Goal: Task Accomplishment & Management: Complete application form

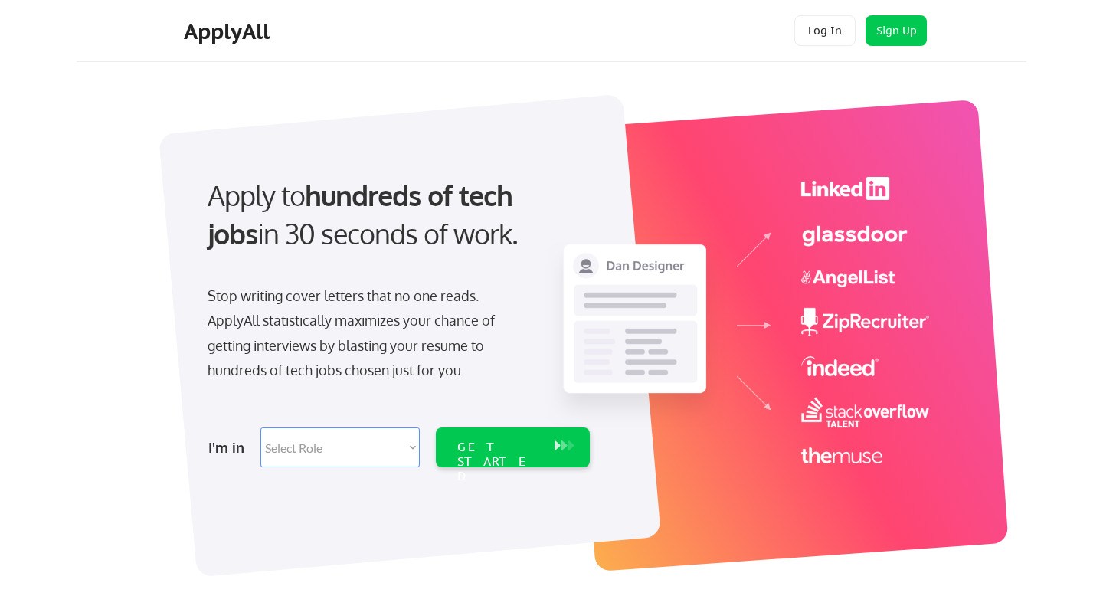
click at [288, 452] on select "Select Role Software Engineering Product Management Customer Success Sales UI/U…" at bounding box center [339, 447] width 159 height 40
select select ""sales0""
click at [260, 427] on select "Select Role Software Engineering Product Management Customer Success Sales UI/U…" at bounding box center [339, 447] width 159 height 40
select select ""sales0""
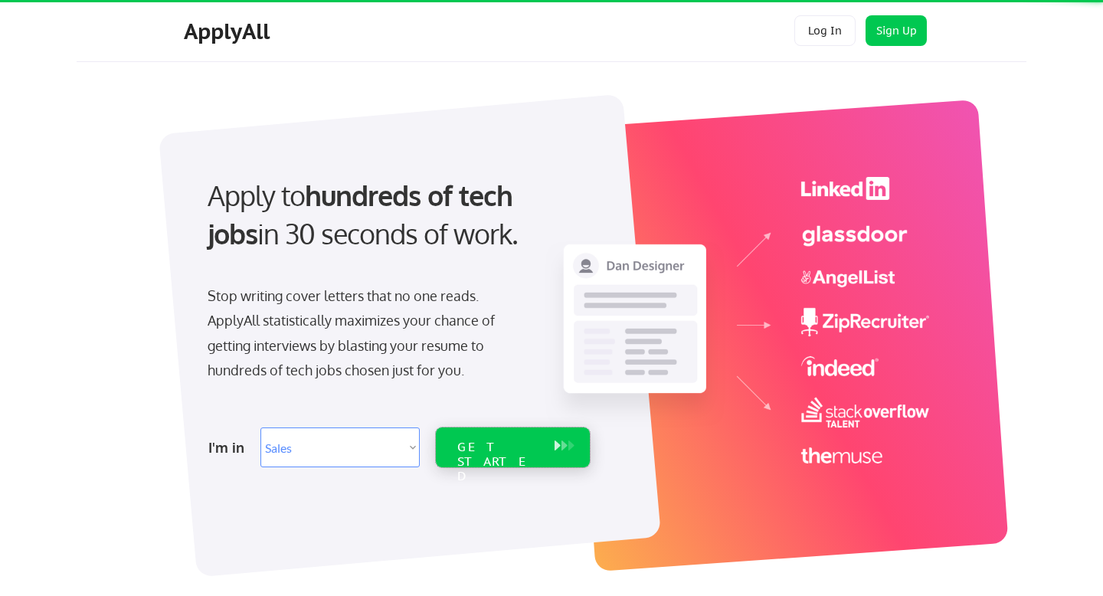
click at [502, 441] on div "GET STARTED" at bounding box center [498, 462] width 82 height 44
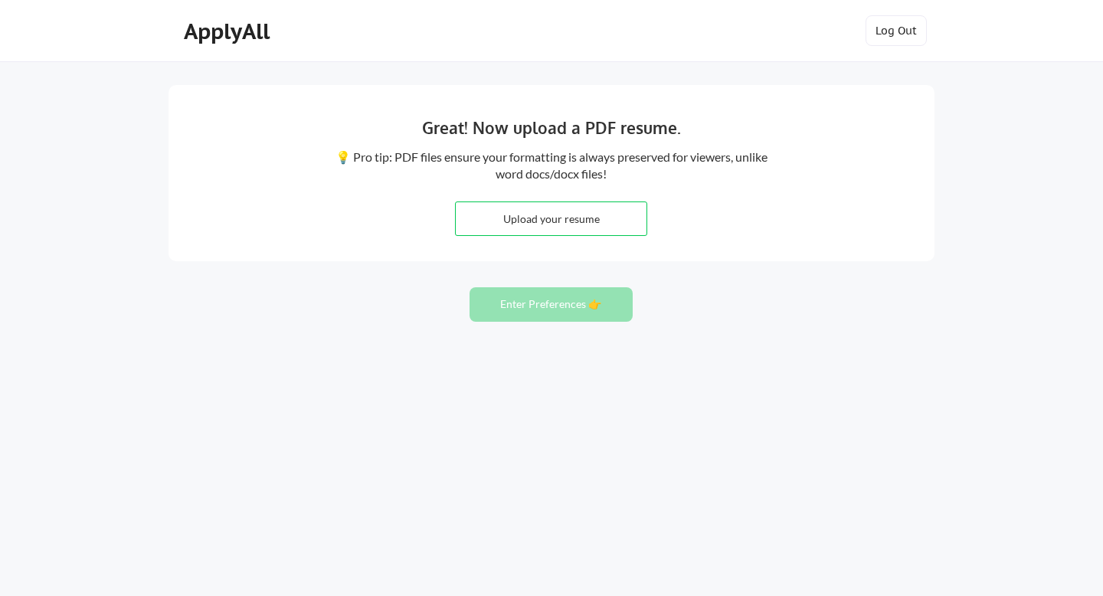
click at [564, 219] on input "file" at bounding box center [551, 218] width 191 height 33
type input "C:\fakepath\Monique current CV.pdf"
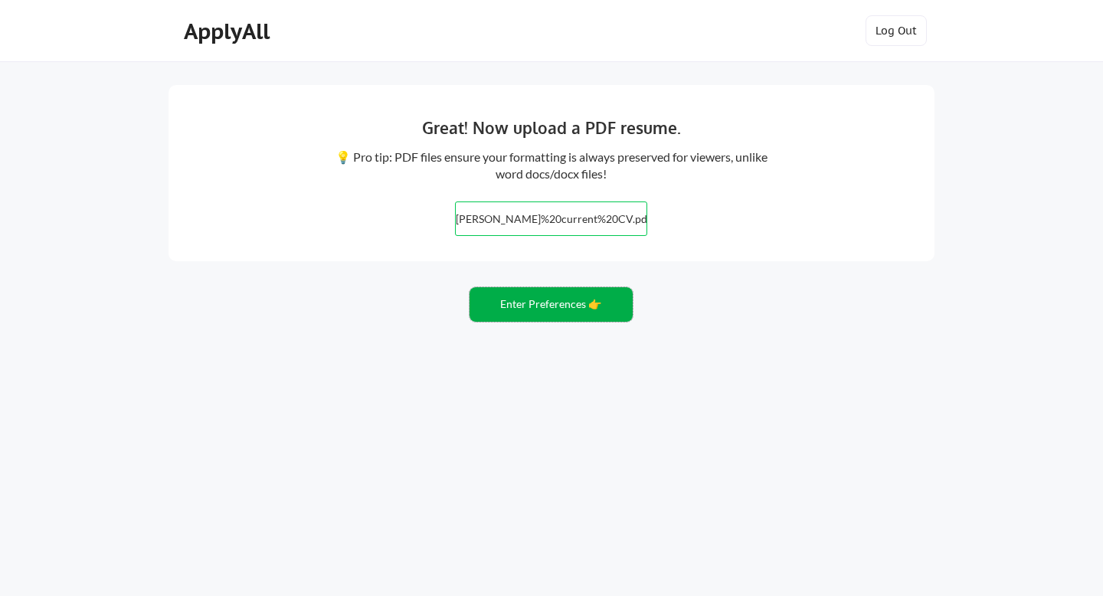
click at [567, 313] on button "Enter Preferences 👉" at bounding box center [551, 304] width 163 height 34
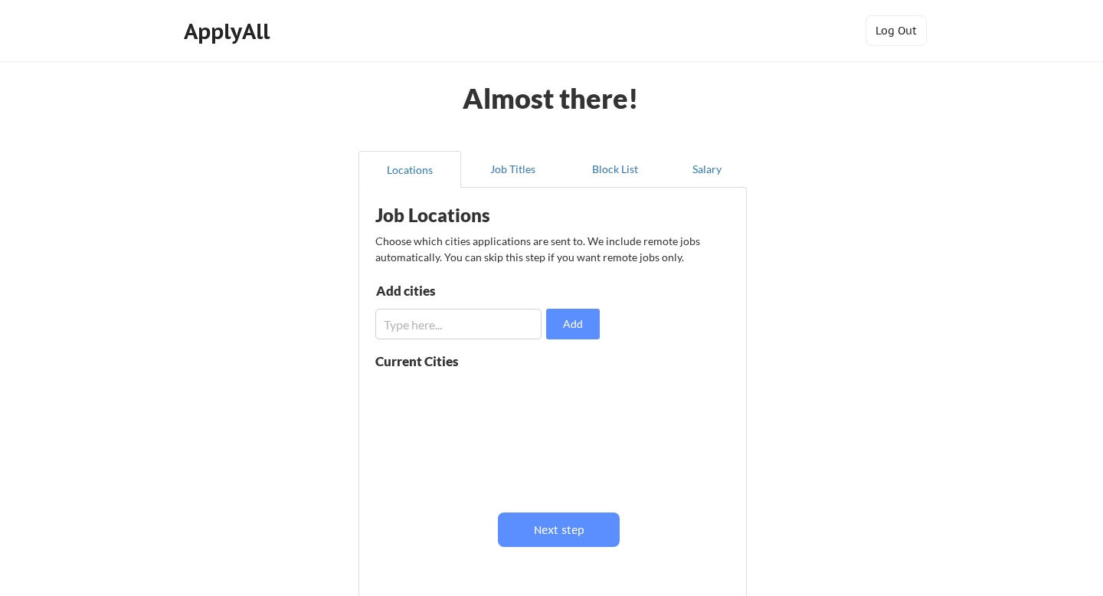
click at [392, 325] on input "input" at bounding box center [458, 324] width 166 height 31
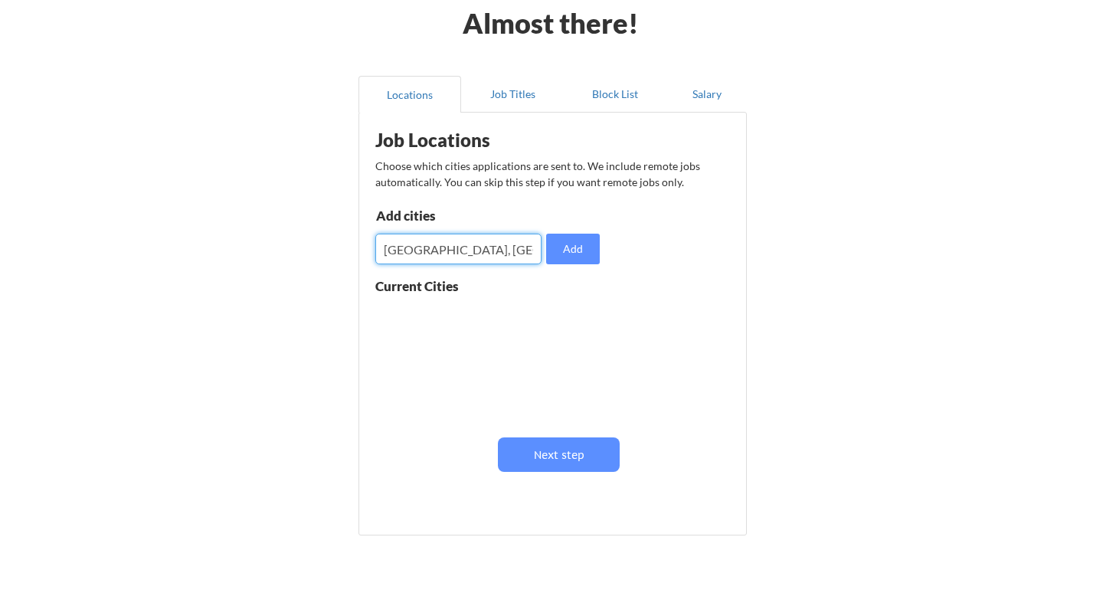
scroll to position [97, 0]
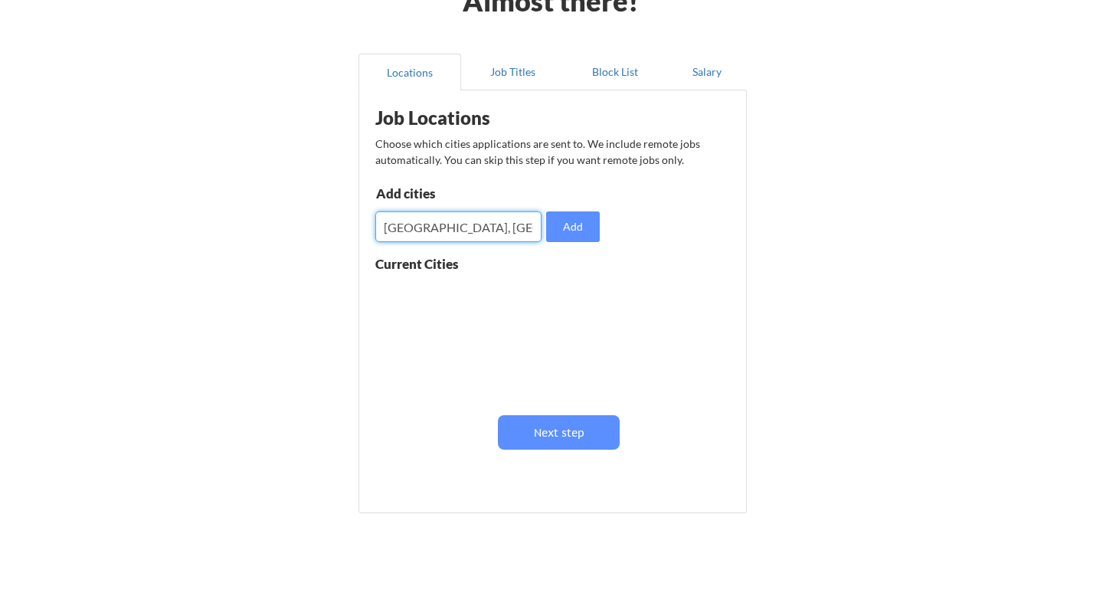
type input "London, Twickenham"
click at [561, 241] on button "Add" at bounding box center [573, 226] width 54 height 31
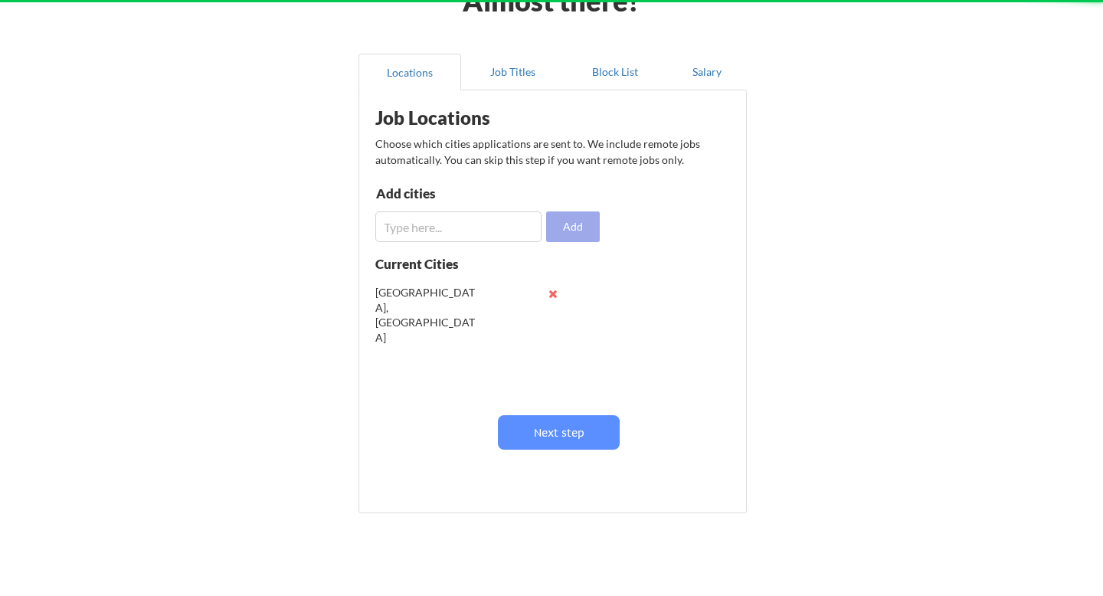
click at [565, 234] on button "Add" at bounding box center [573, 226] width 54 height 31
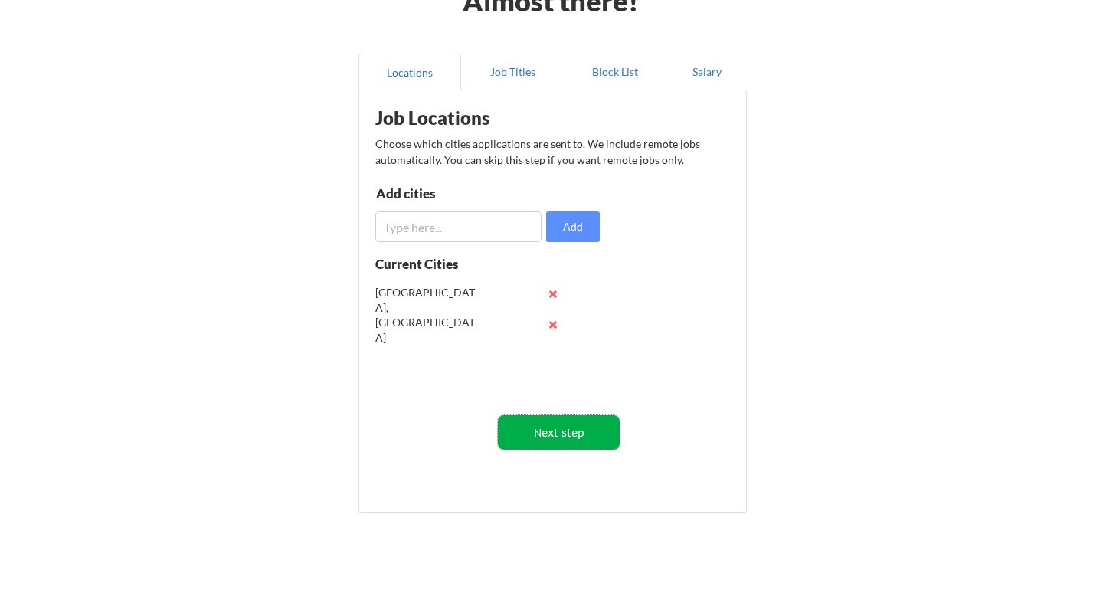
click at [535, 434] on button "Next step" at bounding box center [559, 432] width 122 height 34
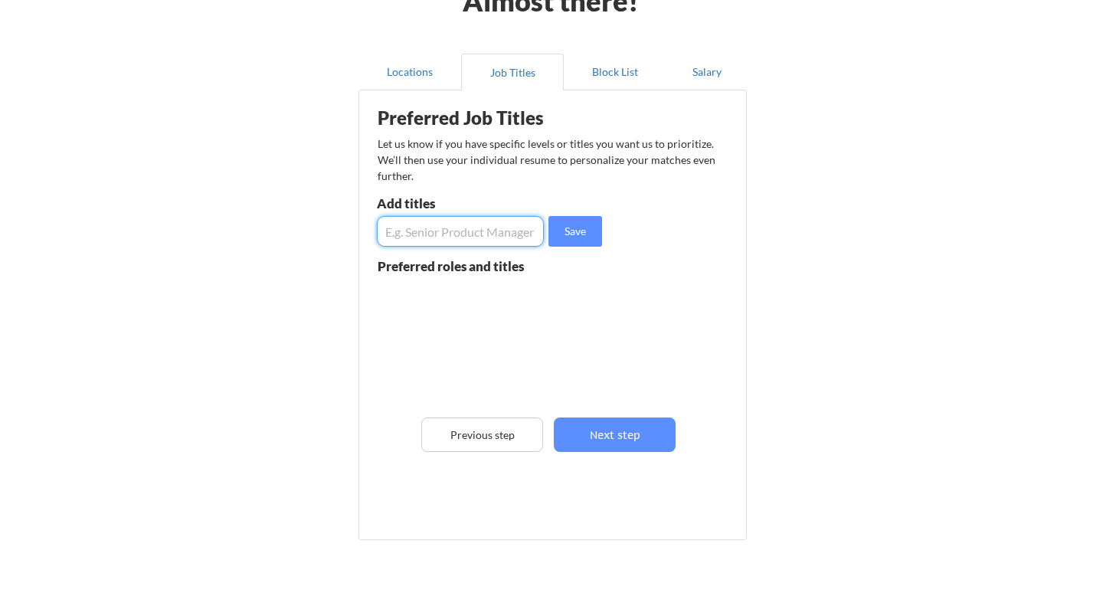
click at [460, 227] on input "input" at bounding box center [460, 231] width 167 height 31
click at [534, 234] on input "input" at bounding box center [460, 231] width 167 height 31
type input "Account Manager, Business development manager, customer success"
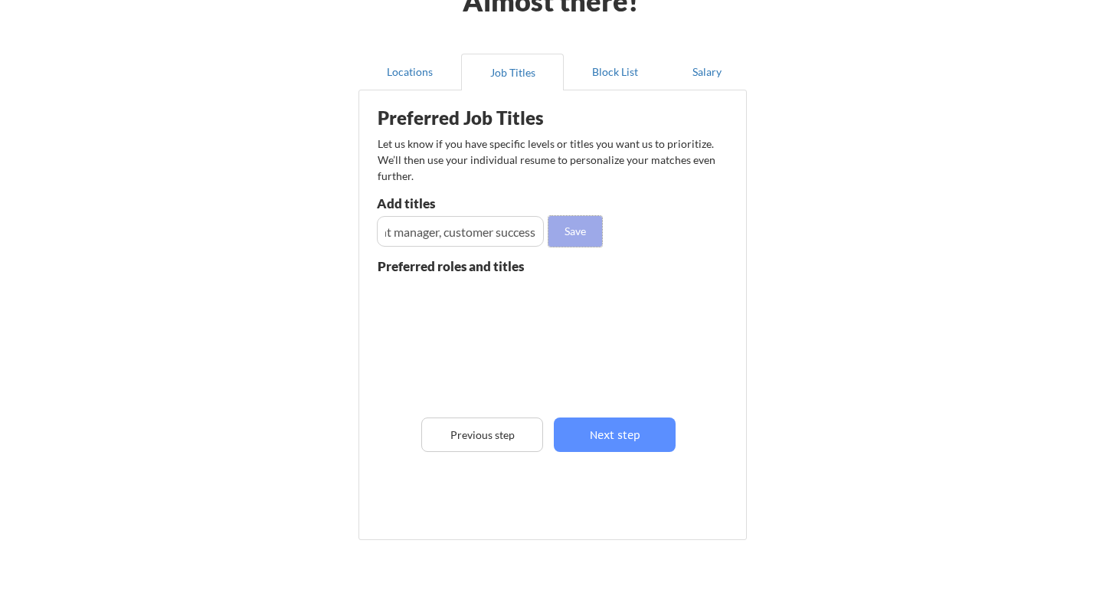
click at [558, 234] on button "Save" at bounding box center [575, 231] width 54 height 31
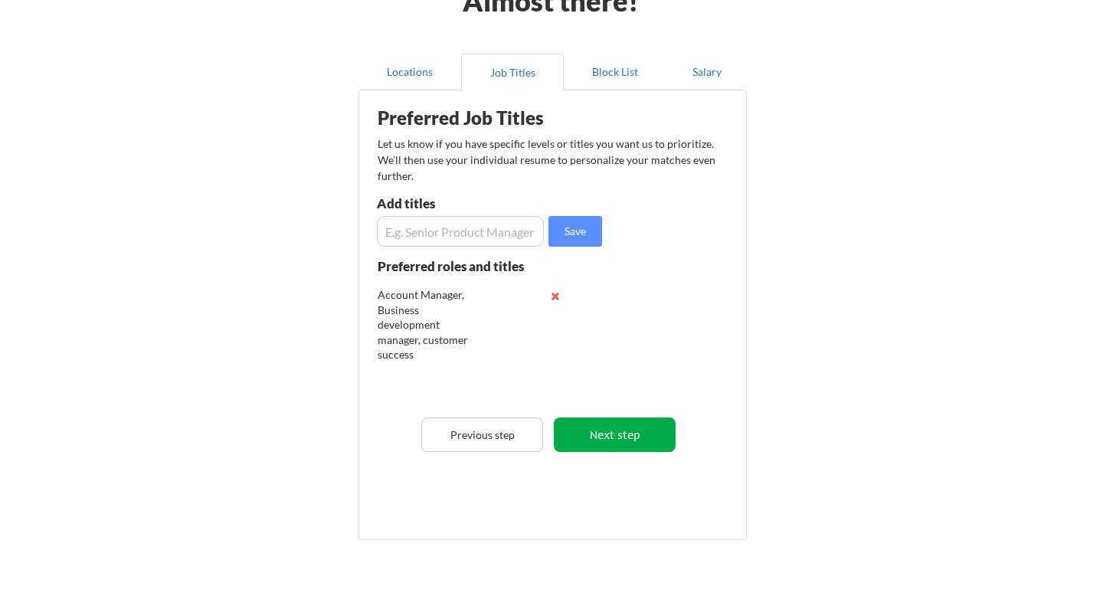
click at [591, 437] on button "Next step" at bounding box center [615, 434] width 122 height 34
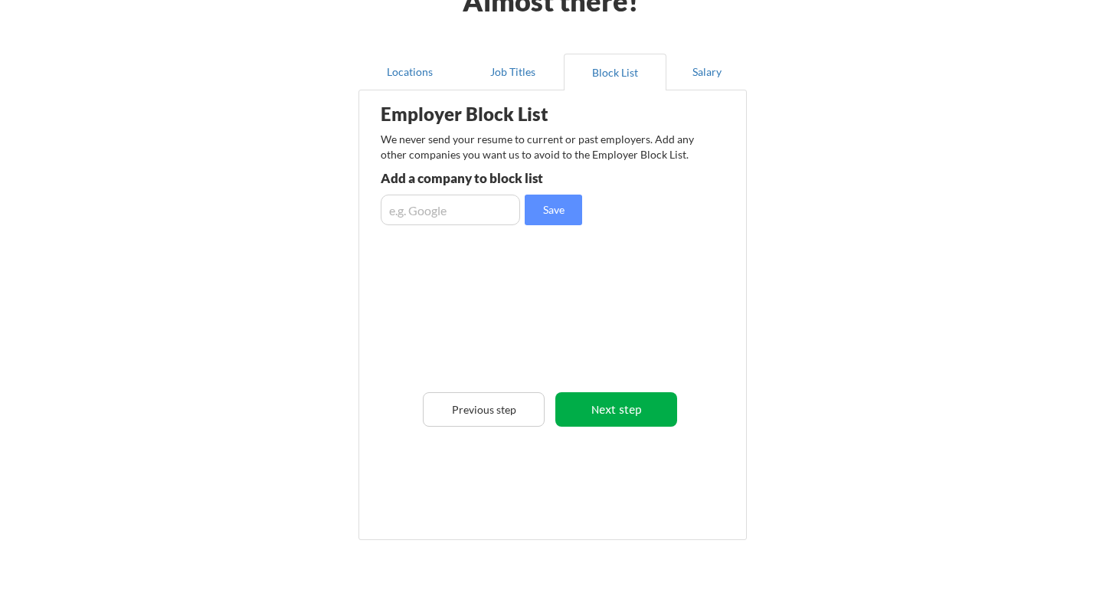
click at [587, 403] on button "Next step" at bounding box center [616, 409] width 122 height 34
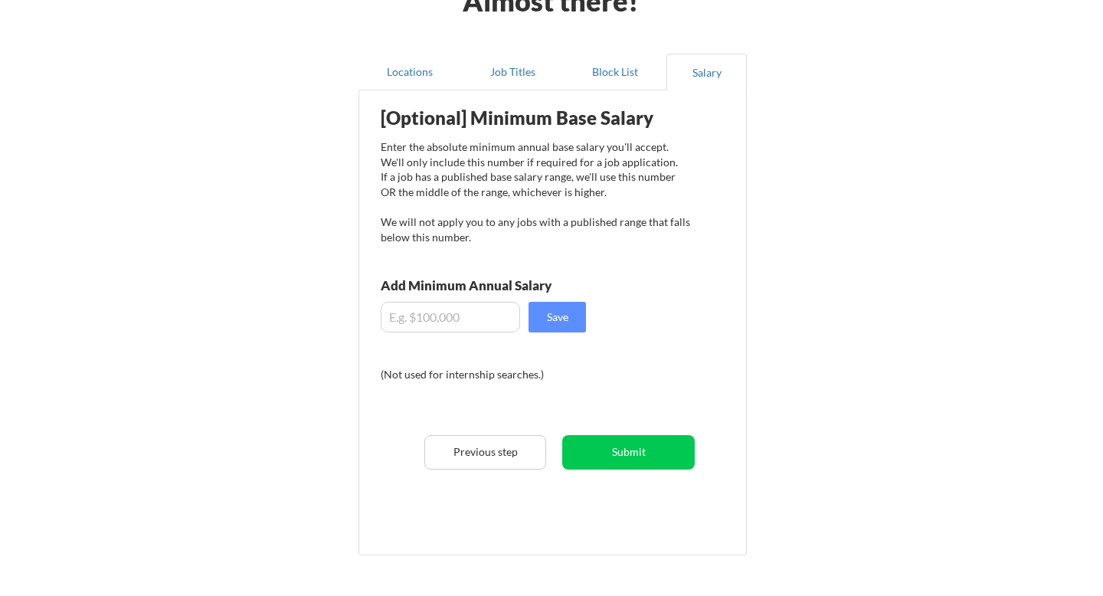
click at [442, 327] on input "input" at bounding box center [450, 317] width 139 height 31
